Goal: Navigation & Orientation: Find specific page/section

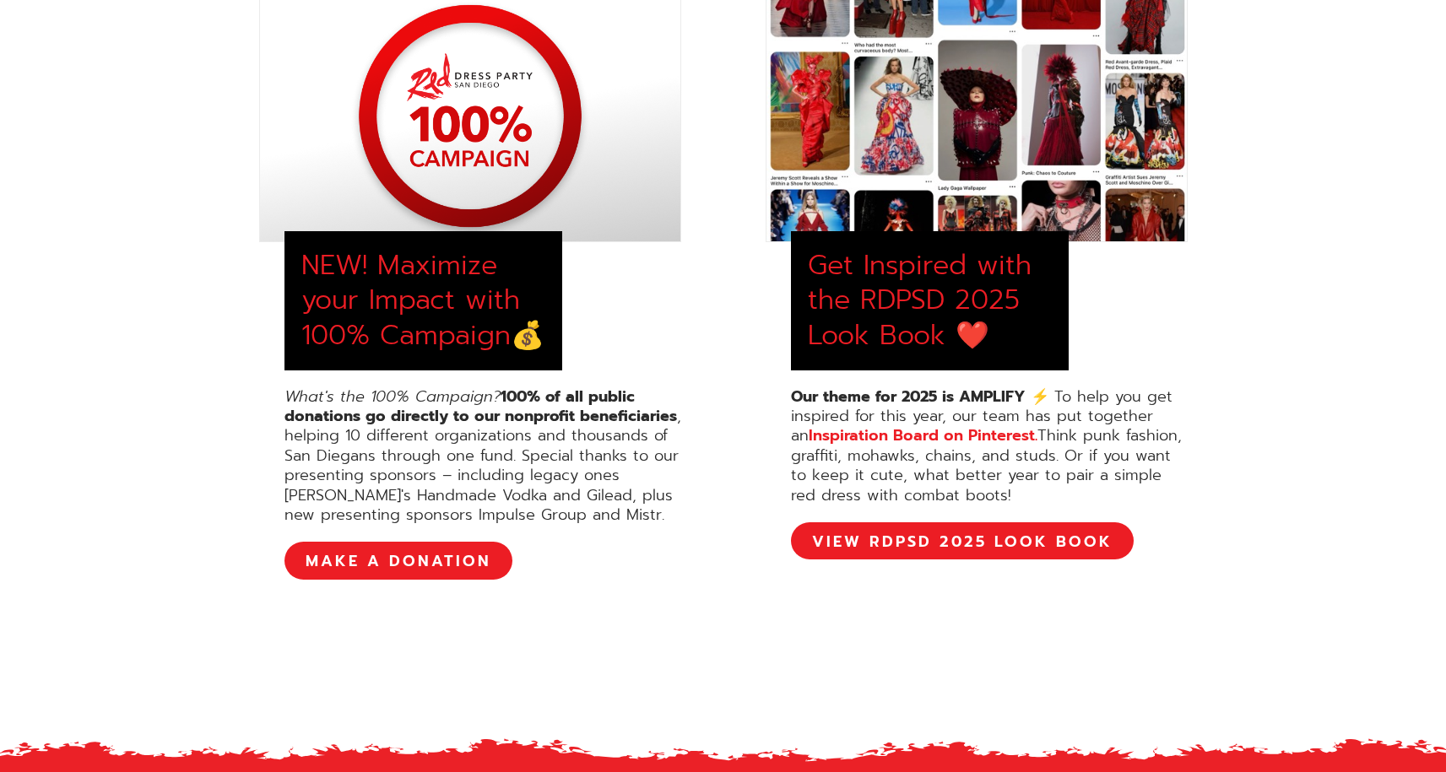
scroll to position [762, 0]
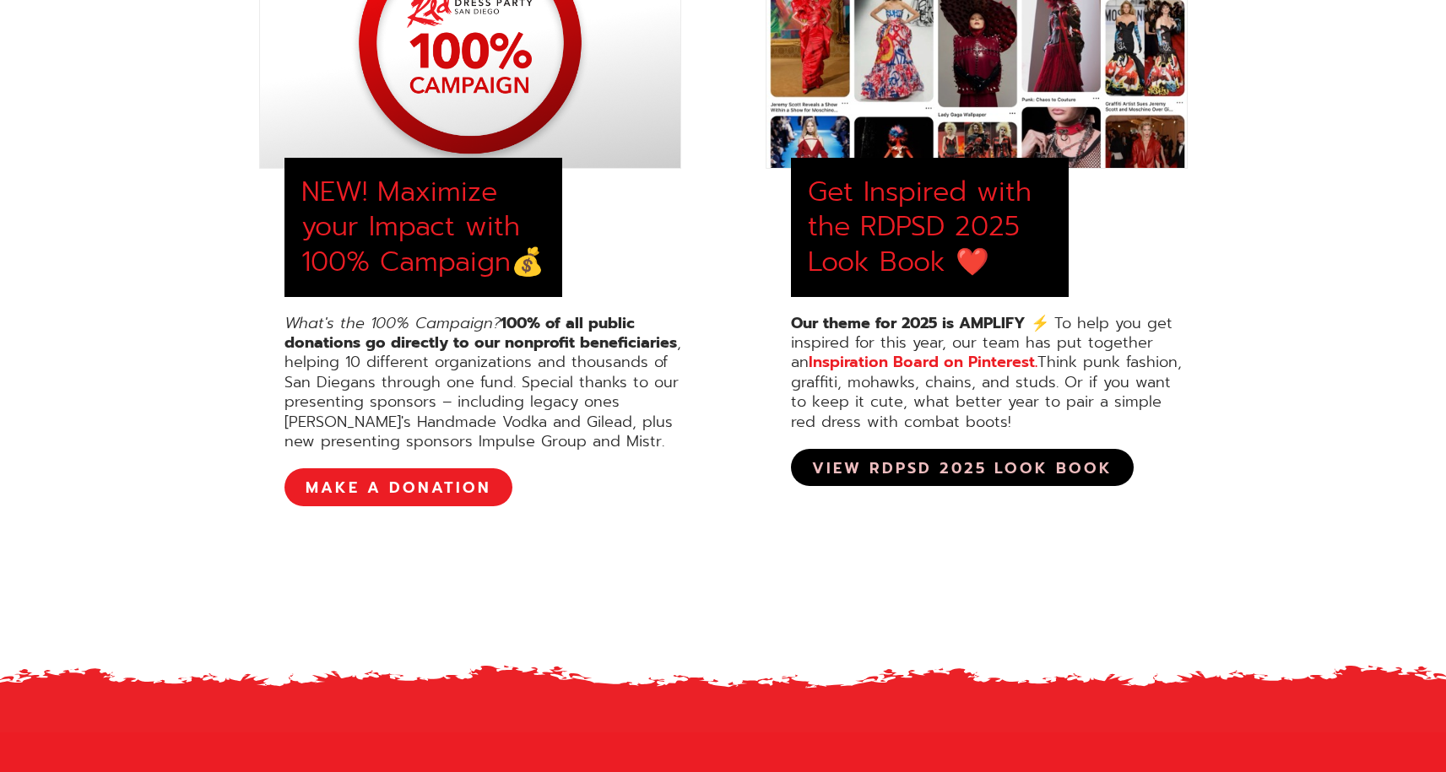
click at [896, 482] on link "View RDPSD 2025 Look Book" at bounding box center [962, 467] width 343 height 37
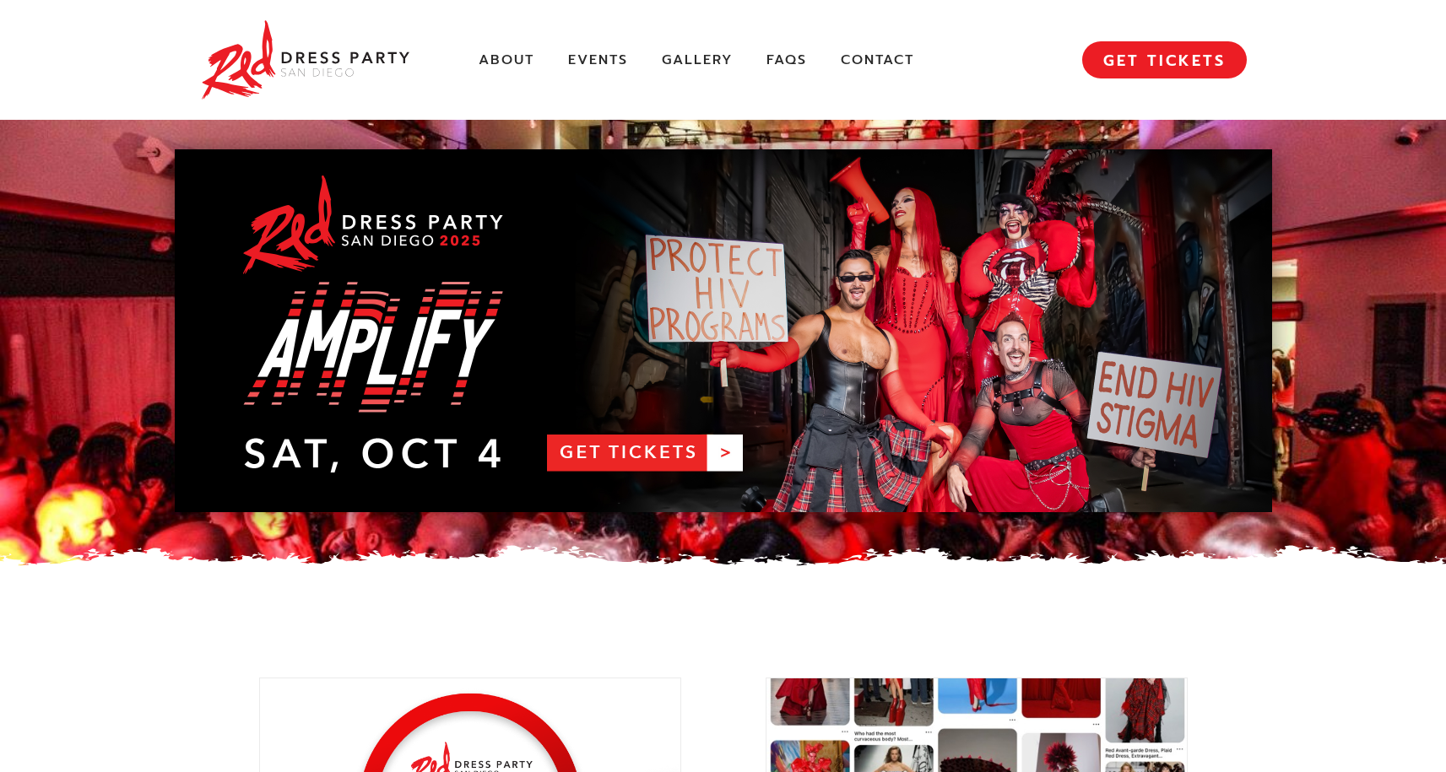
scroll to position [0, 0]
click at [517, 62] on link "About" at bounding box center [507, 60] width 56 height 18
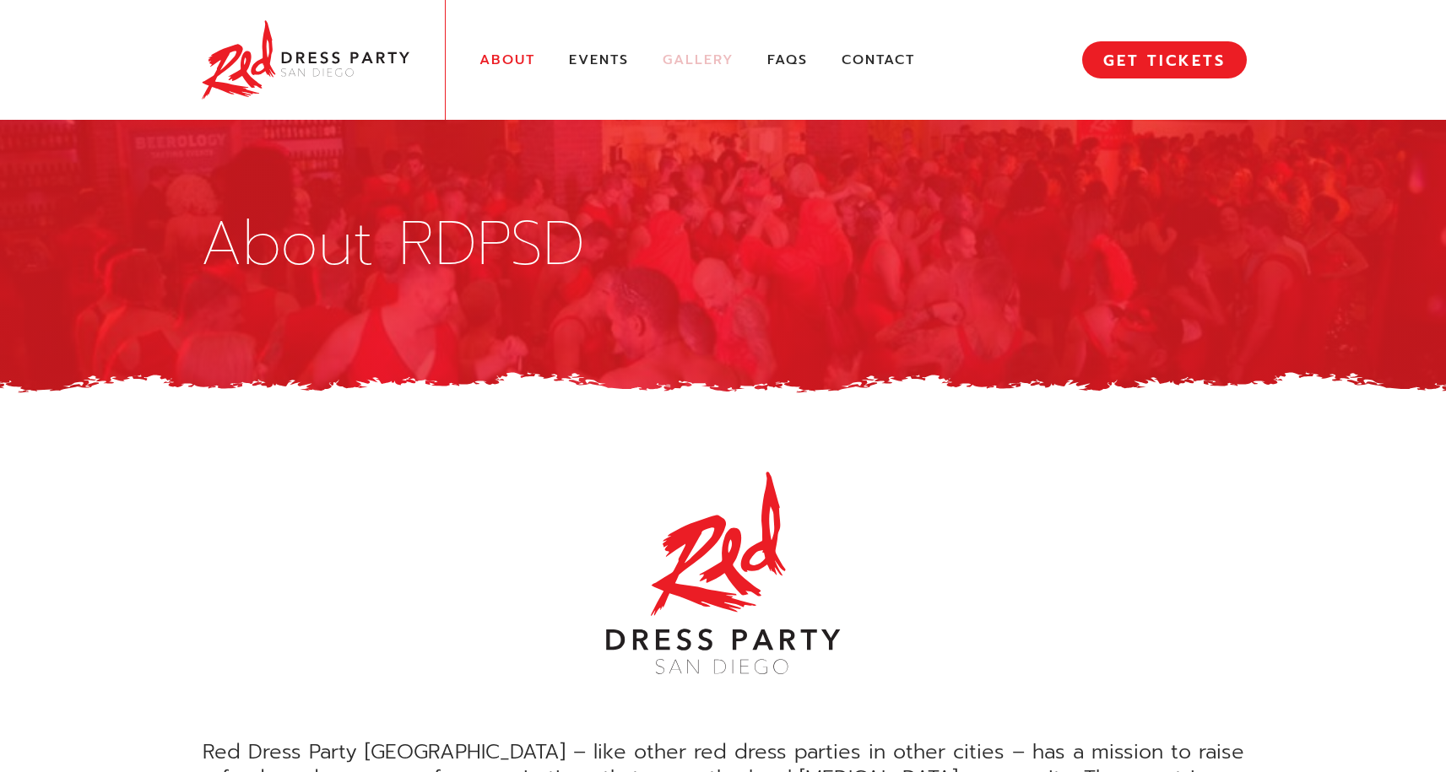
click at [678, 60] on link "Gallery" at bounding box center [698, 60] width 71 height 18
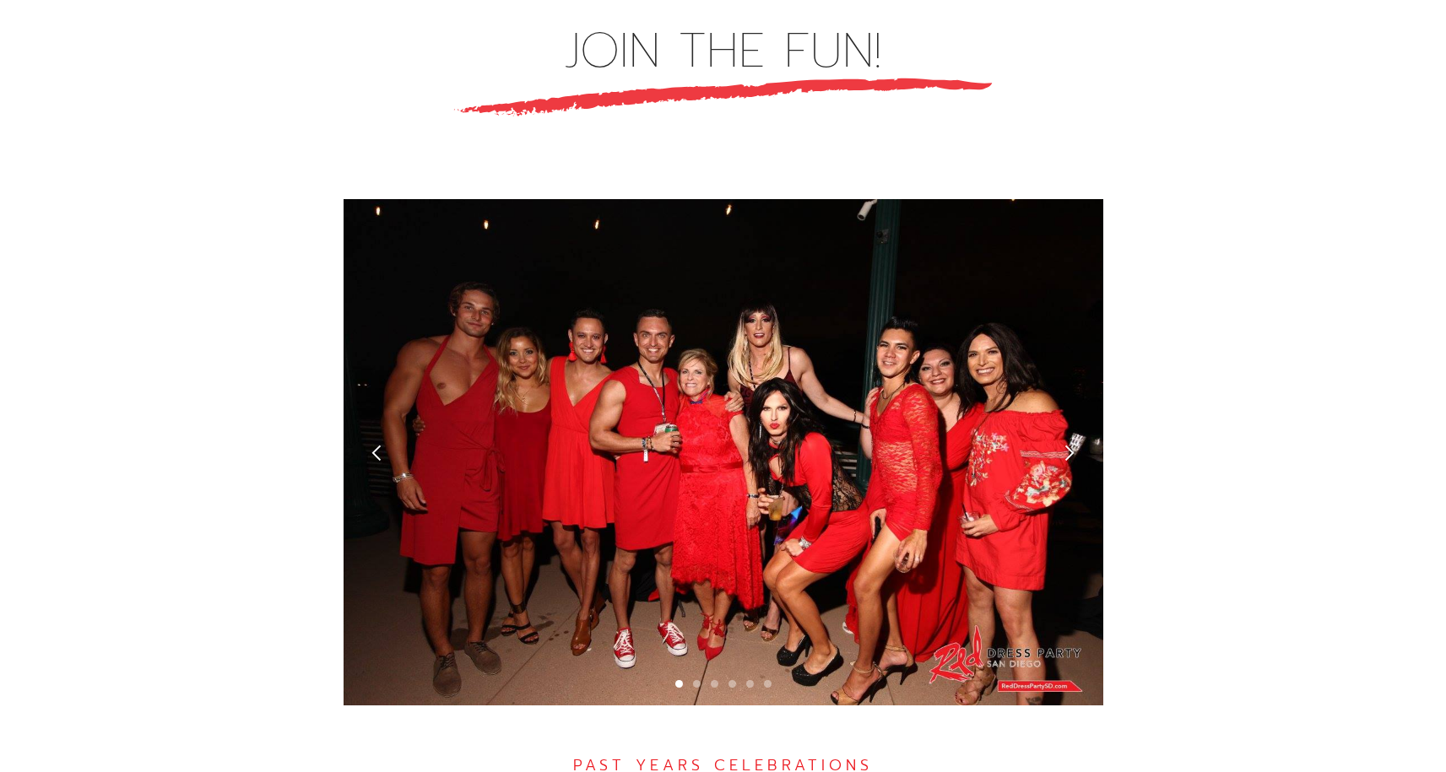
scroll to position [5091, 0]
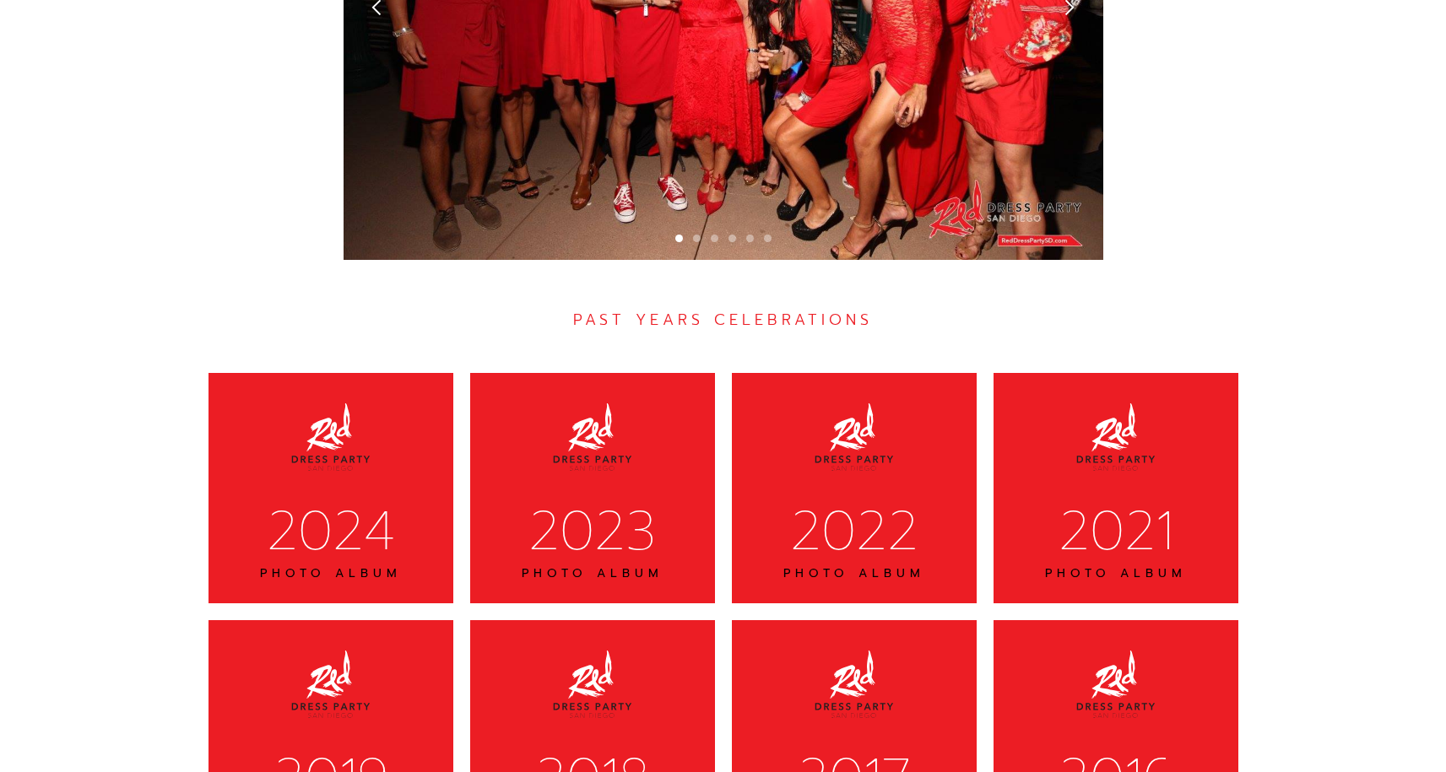
drag, startPoint x: 111, startPoint y: 325, endPoint x: 127, endPoint y: 328, distance: 16.4
click at [117, 327] on div "JOIN THE FUN! PAST YEARS CELEBRATIONS 2024 PHOTO ALBUM 2023 PHOTO ALBUM 2022 PH…" at bounding box center [723, 141] width 1446 height 1579
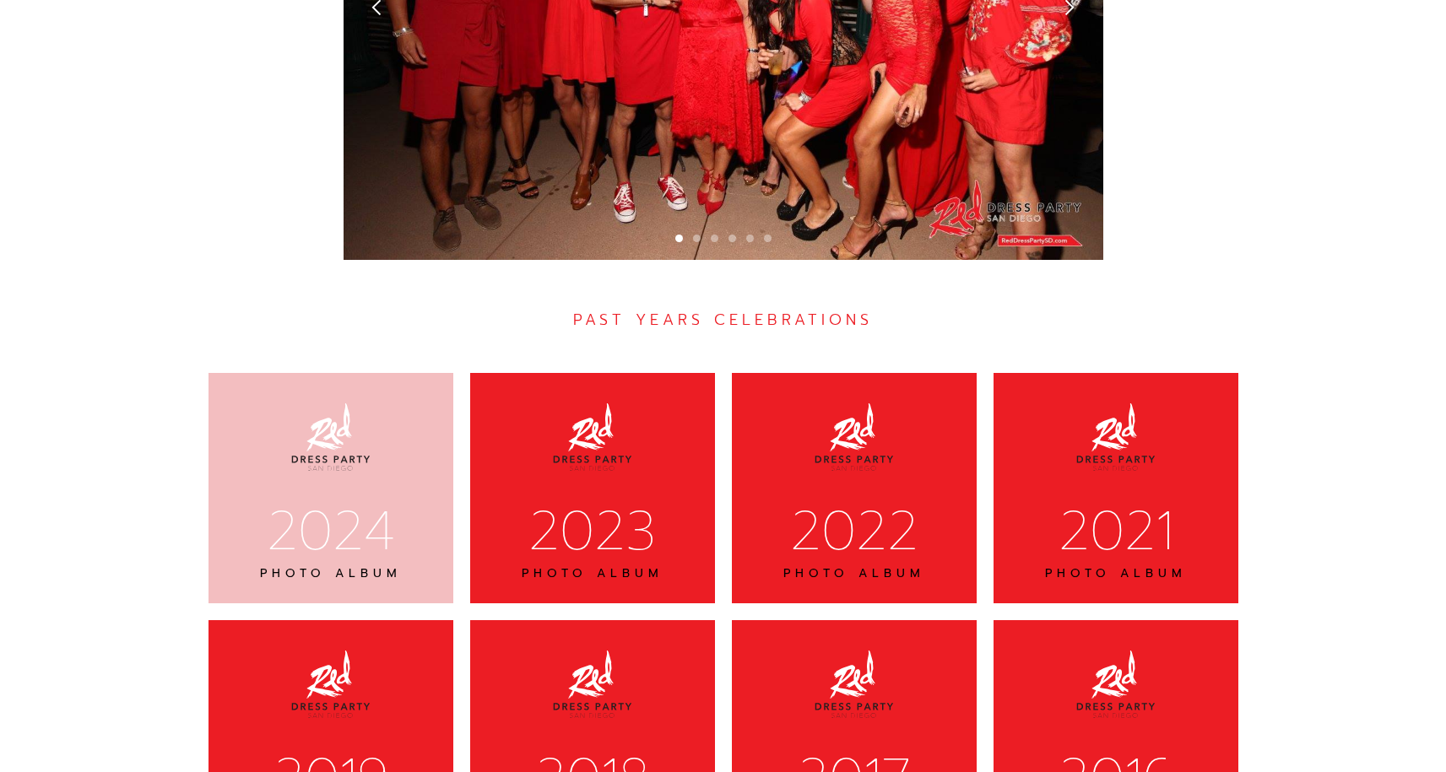
click at [301, 496] on div "2024" at bounding box center [330, 531] width 201 height 70
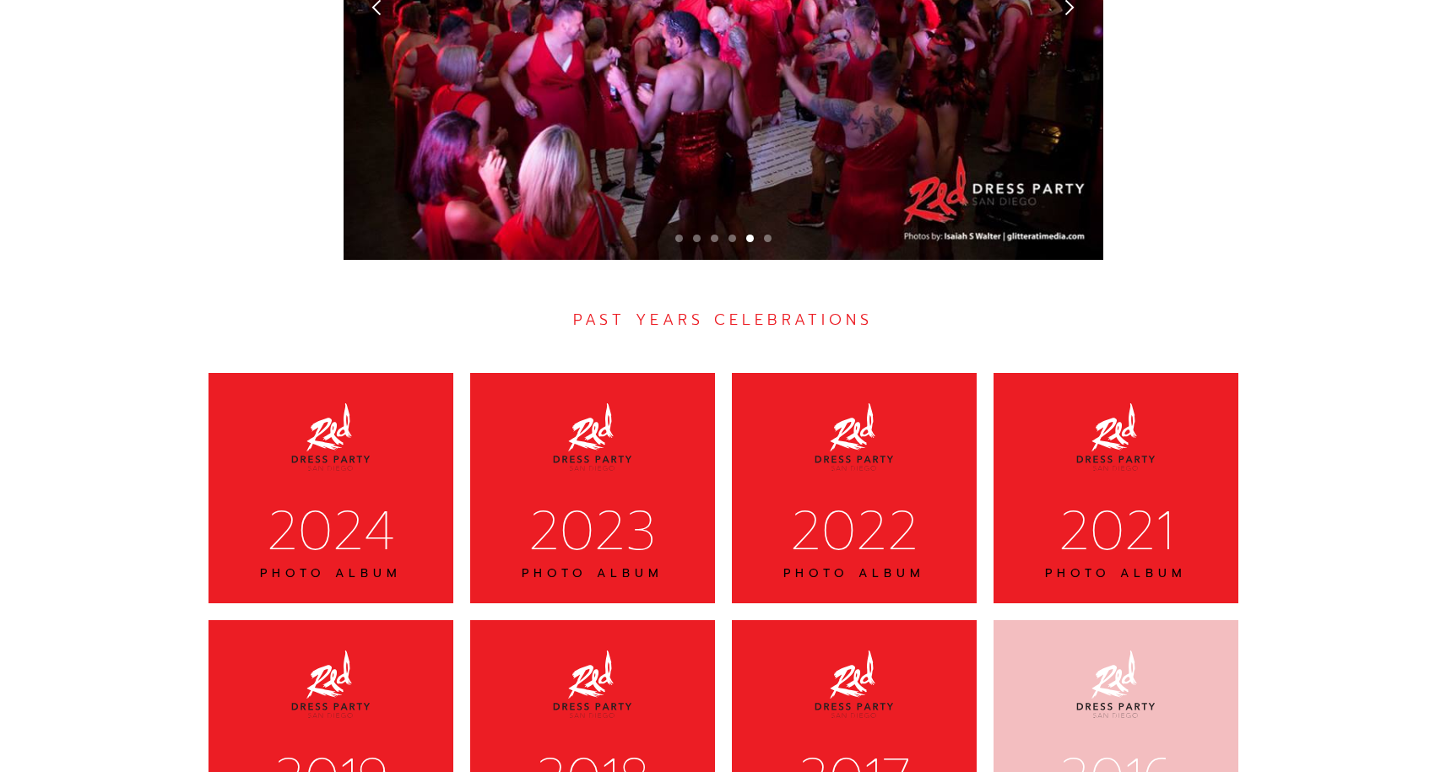
click at [1048, 620] on div "2016 PHOTO ALBUM" at bounding box center [1116, 735] width 245 height 230
